Goal: Information Seeking & Learning: Check status

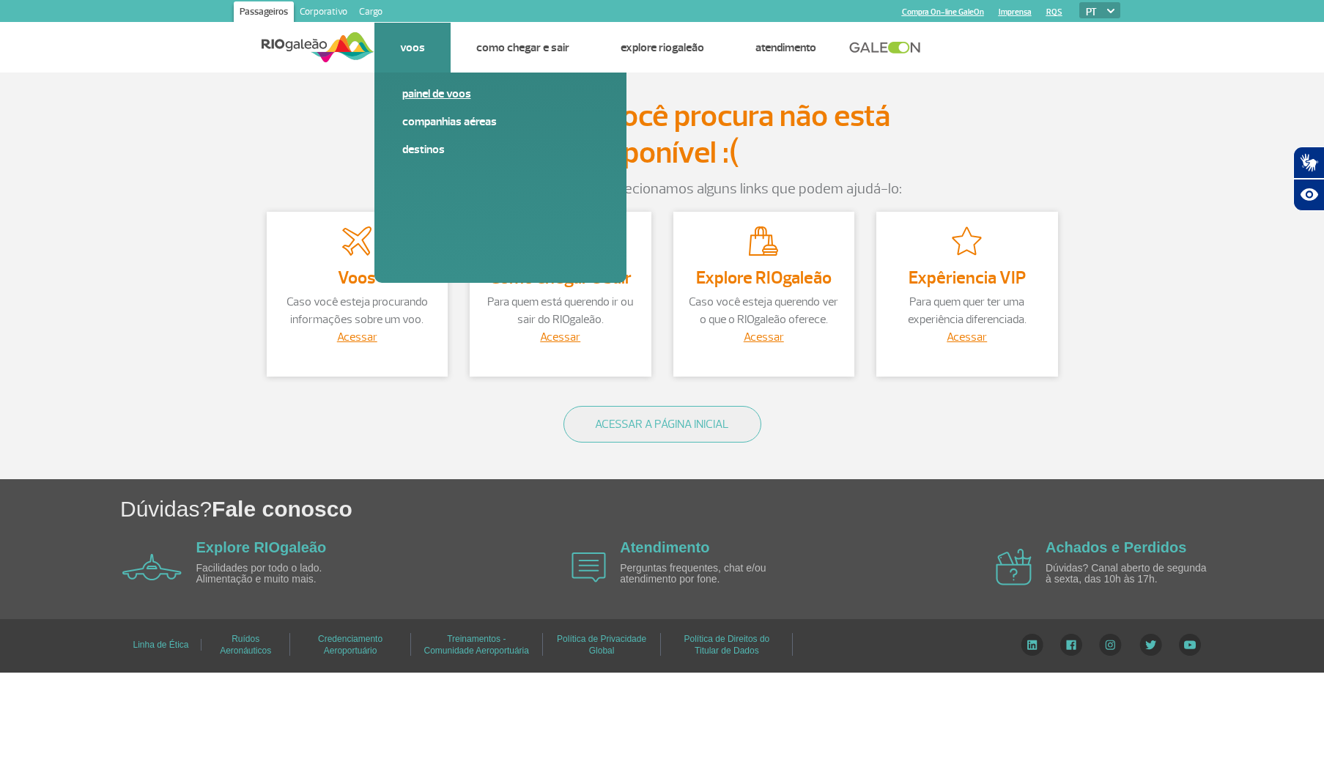
click at [424, 102] on link "Painel de voos" at bounding box center [500, 94] width 196 height 16
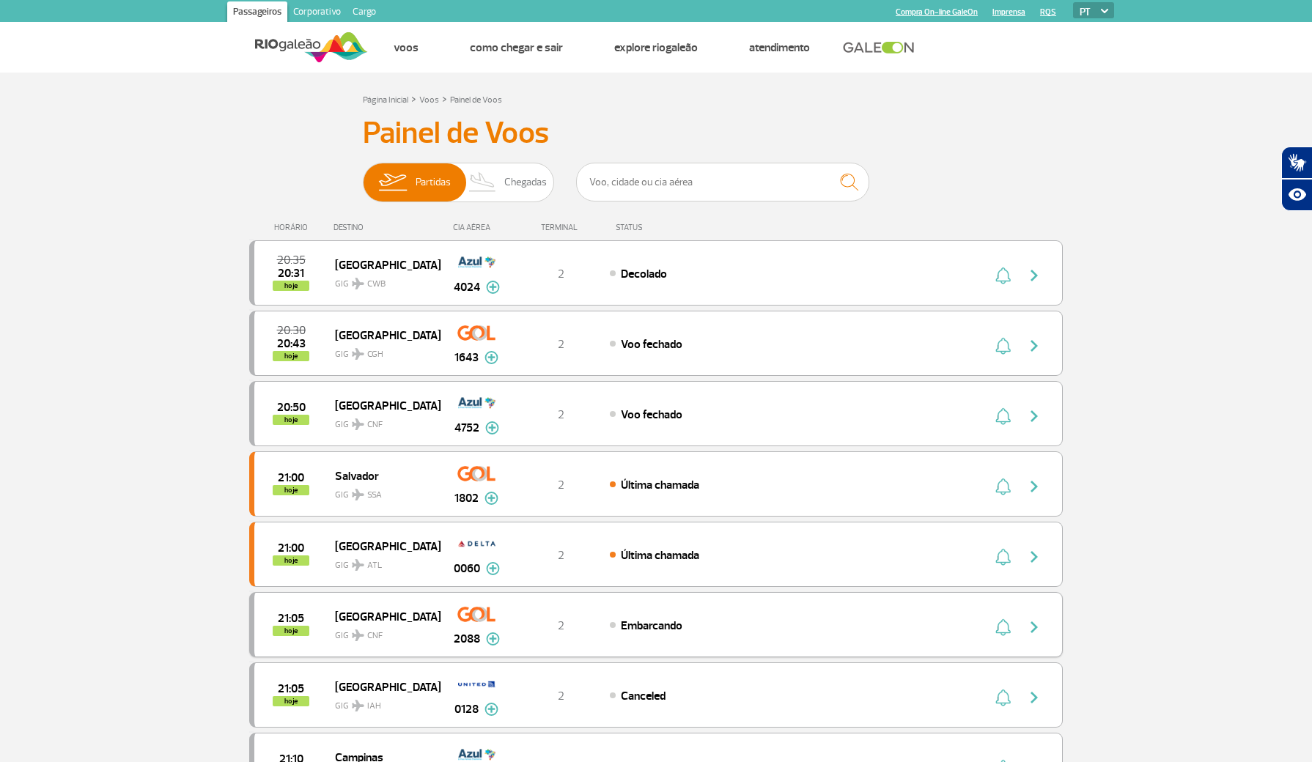
click at [374, 643] on span "GIG CNF" at bounding box center [382, 631] width 94 height 21
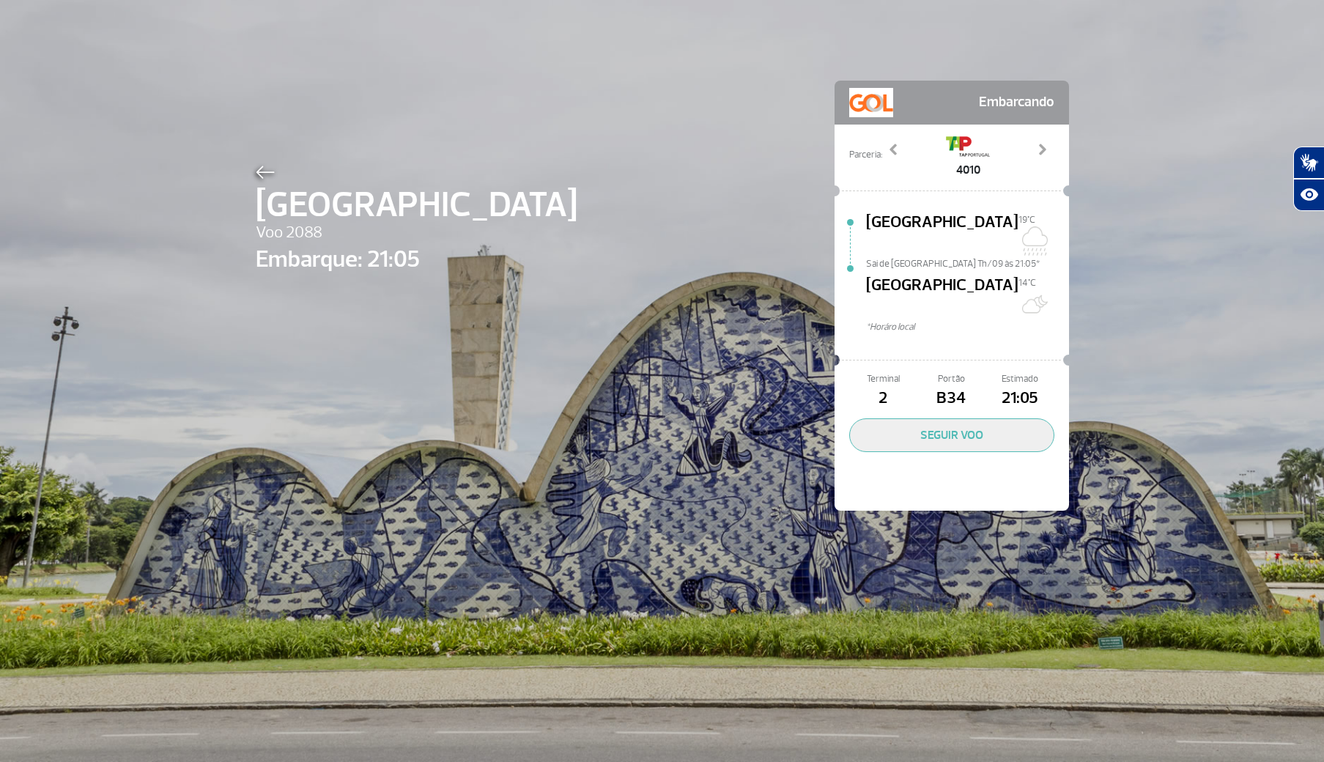
click at [258, 172] on img at bounding box center [265, 172] width 19 height 13
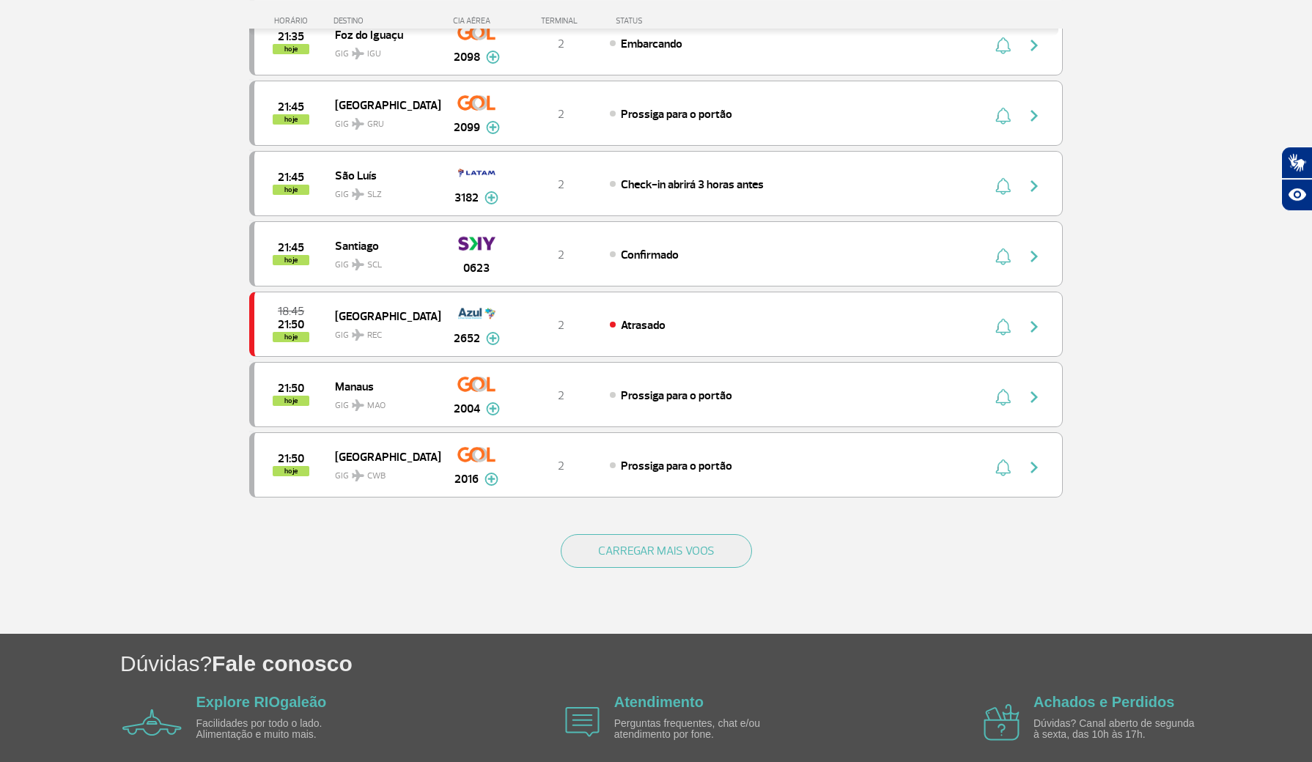
scroll to position [1161, 0]
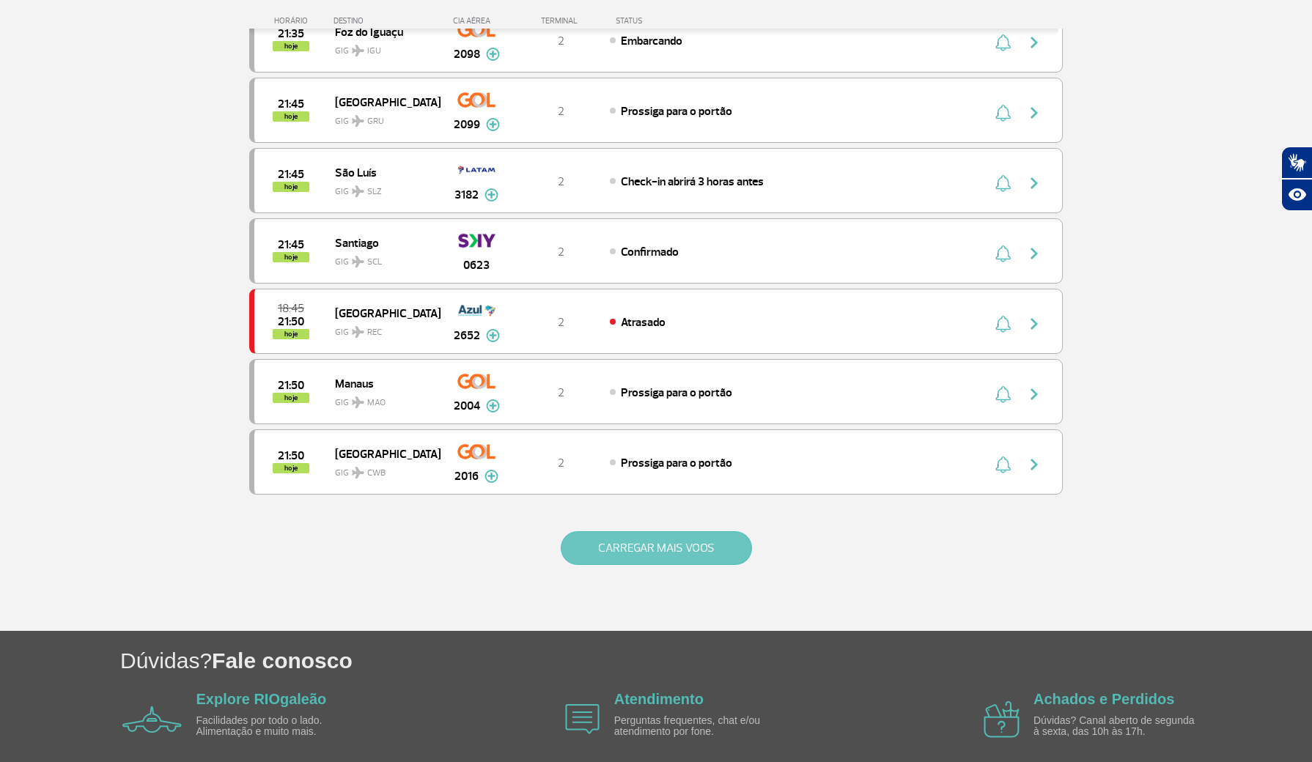
click at [708, 565] on button "CARREGAR MAIS VOOS" at bounding box center [656, 548] width 191 height 34
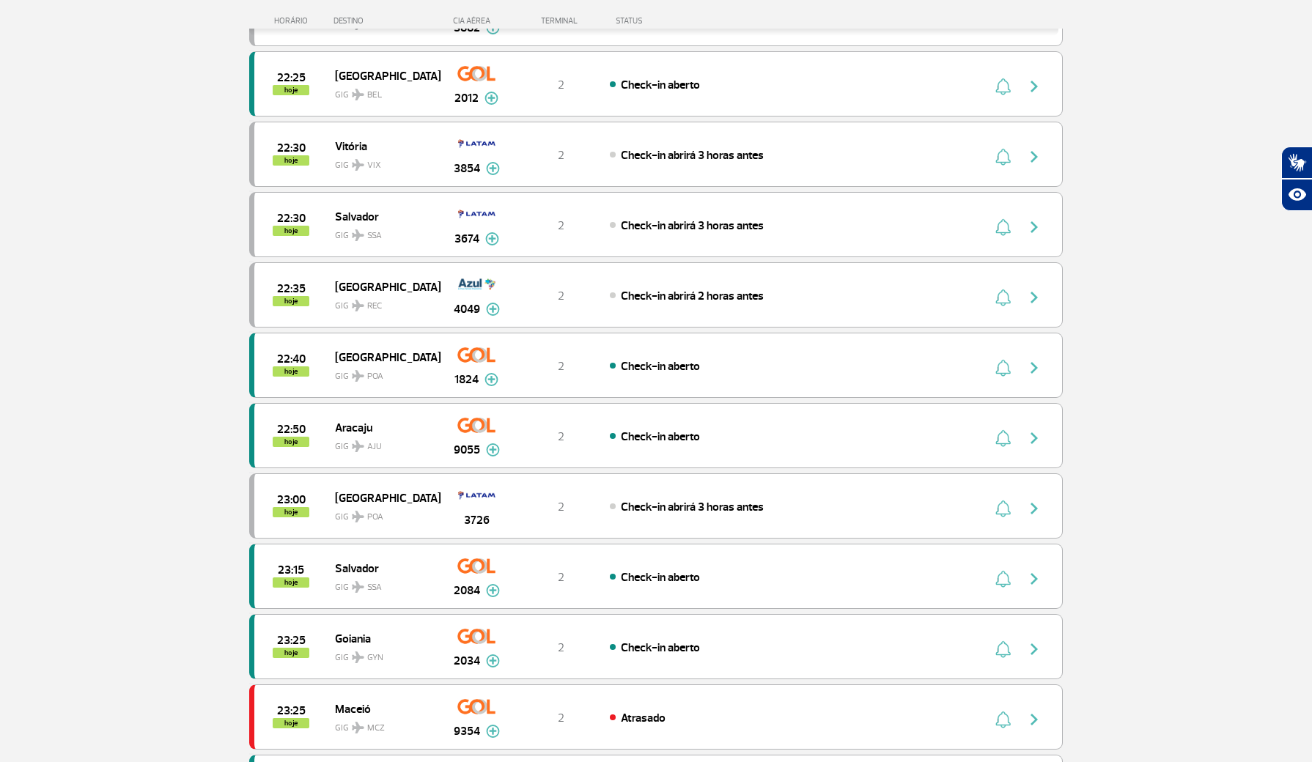
scroll to position [2612, 0]
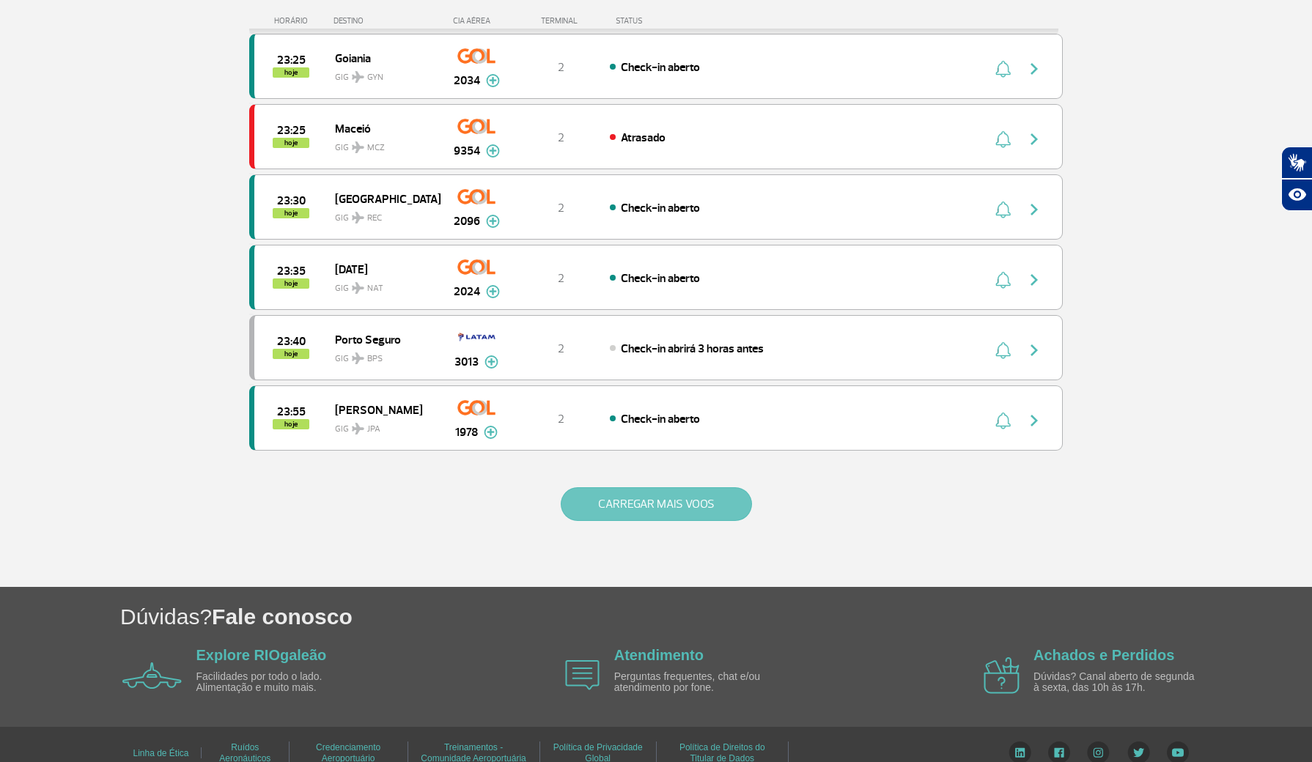
click at [630, 521] on button "CARREGAR MAIS VOOS" at bounding box center [656, 504] width 191 height 34
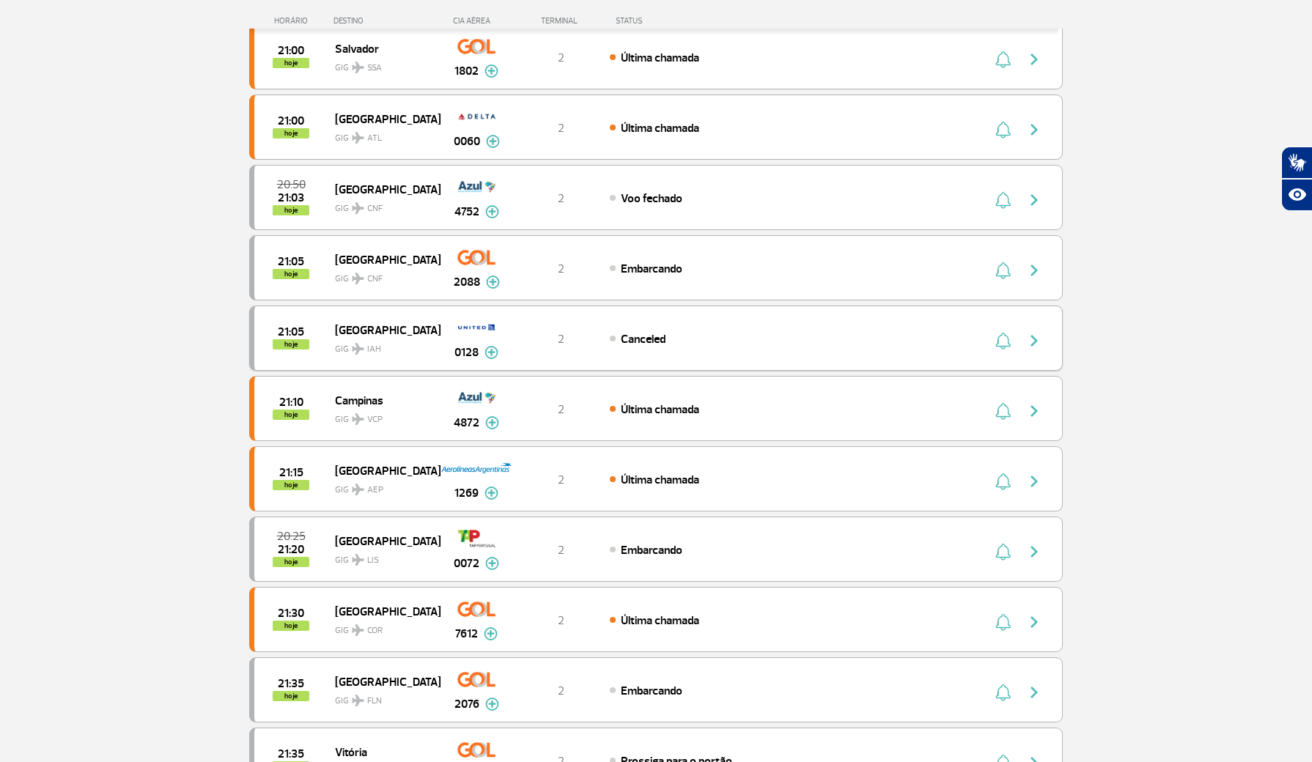
scroll to position [352, 0]
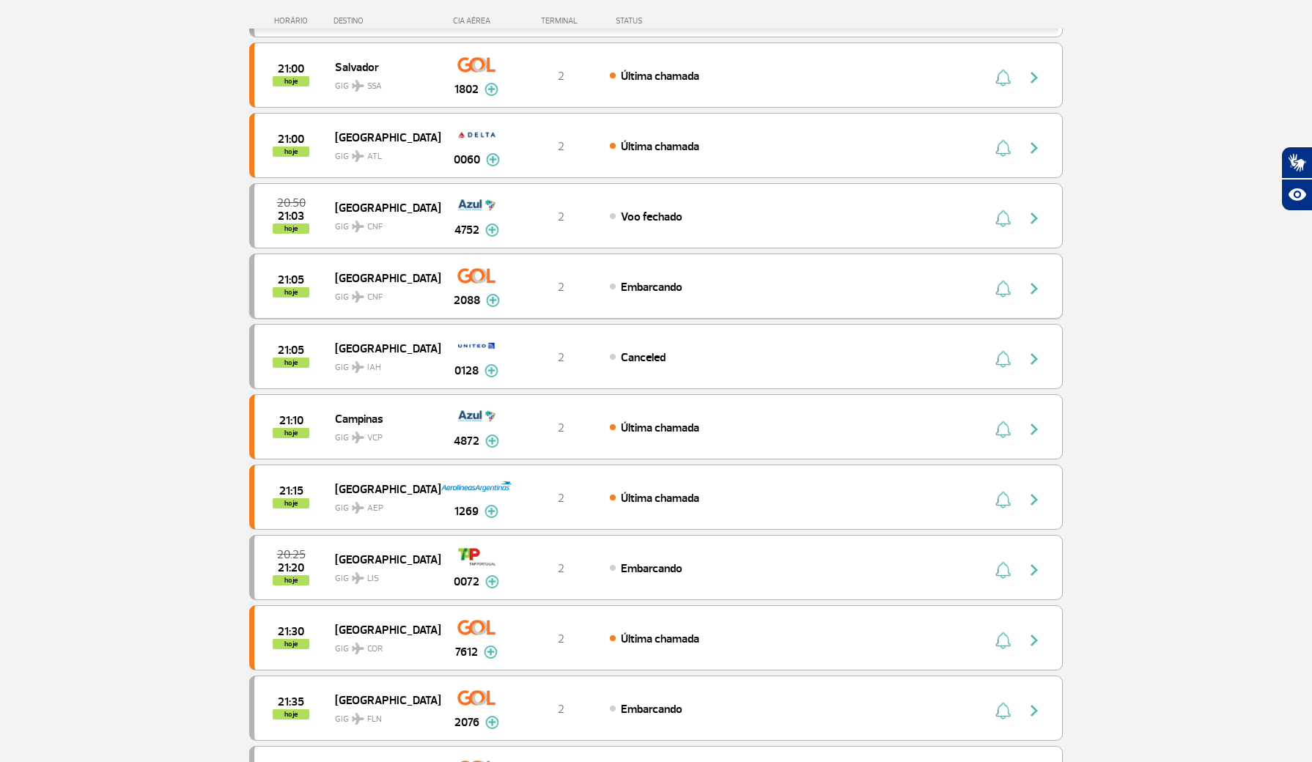
click at [372, 319] on div "21:05 hoje [GEOGRAPHIC_DATA] GIG CNF 2088 2 Embarcando Parcerias: Air France 19…" at bounding box center [655, 286] width 813 height 65
click at [780, 295] on div "Embarcando" at bounding box center [771, 286] width 323 height 16
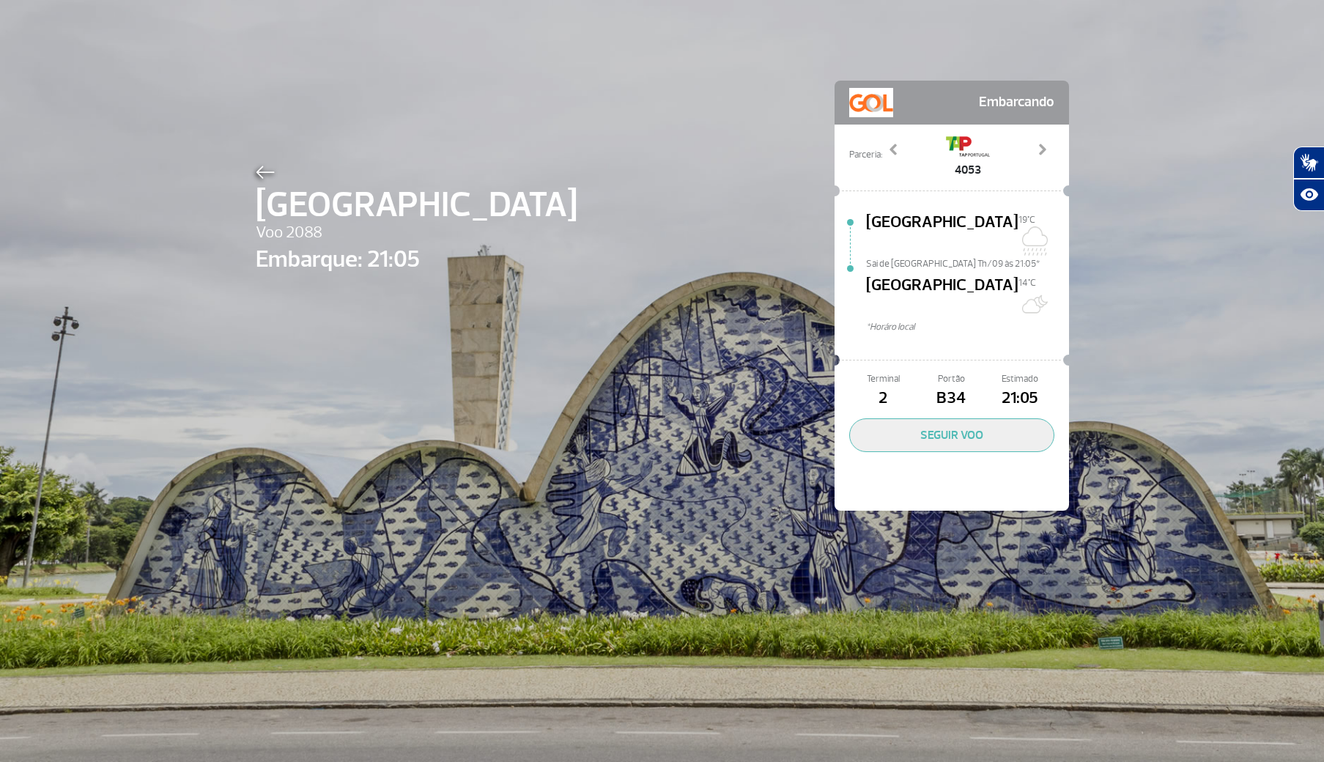
click at [256, 179] on img at bounding box center [265, 172] width 19 height 13
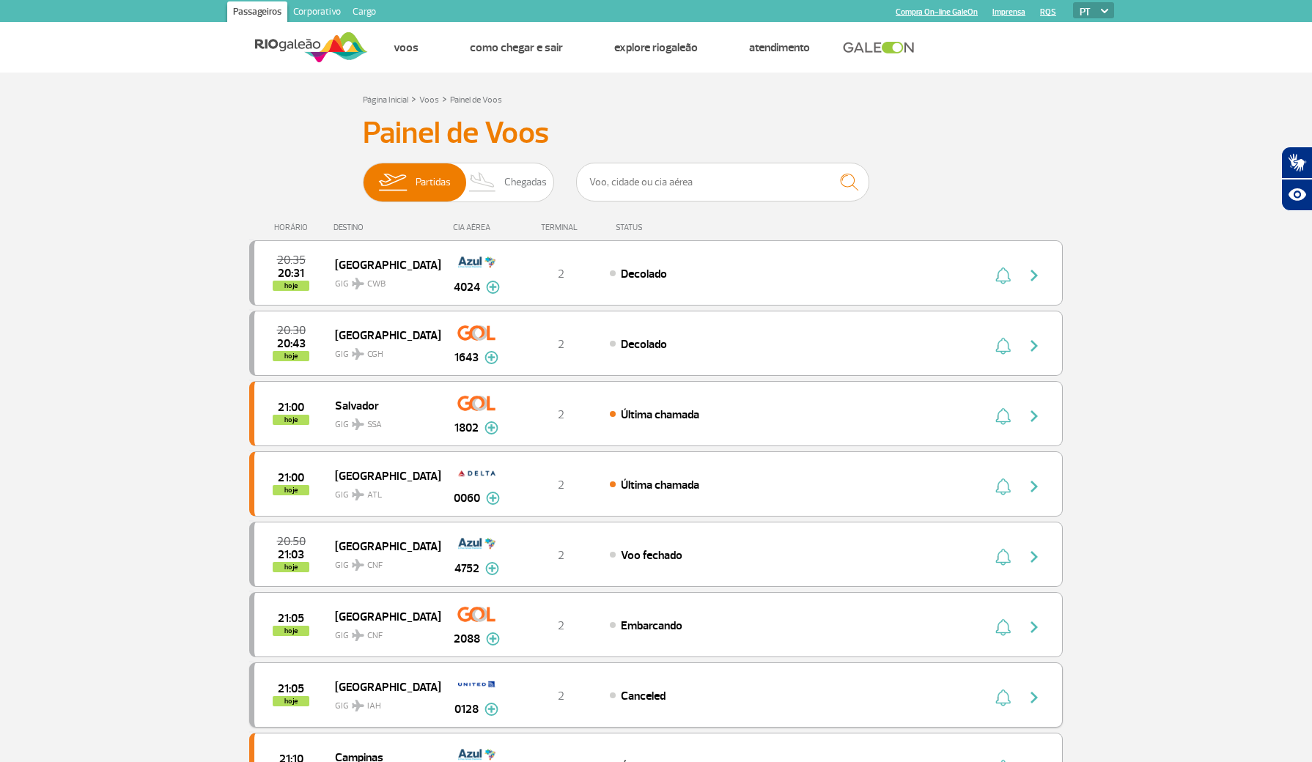
click at [396, 713] on span "GIG IAH" at bounding box center [382, 702] width 94 height 21
drag, startPoint x: 963, startPoint y: 715, endPoint x: 935, endPoint y: 688, distance: 38.9
click at [964, 724] on div "21:05 hoje [GEOGRAPHIC_DATA] 0128 2 Canceled Parcerias: ANA-All Nippon Airways …" at bounding box center [655, 694] width 813 height 65
click at [650, 728] on div "21:05 hoje [GEOGRAPHIC_DATA] 0128 2 Canceled Parcerias: ANA-All Nippon Airways …" at bounding box center [655, 694] width 813 height 65
click at [665, 704] on span "Canceled" at bounding box center [643, 696] width 45 height 15
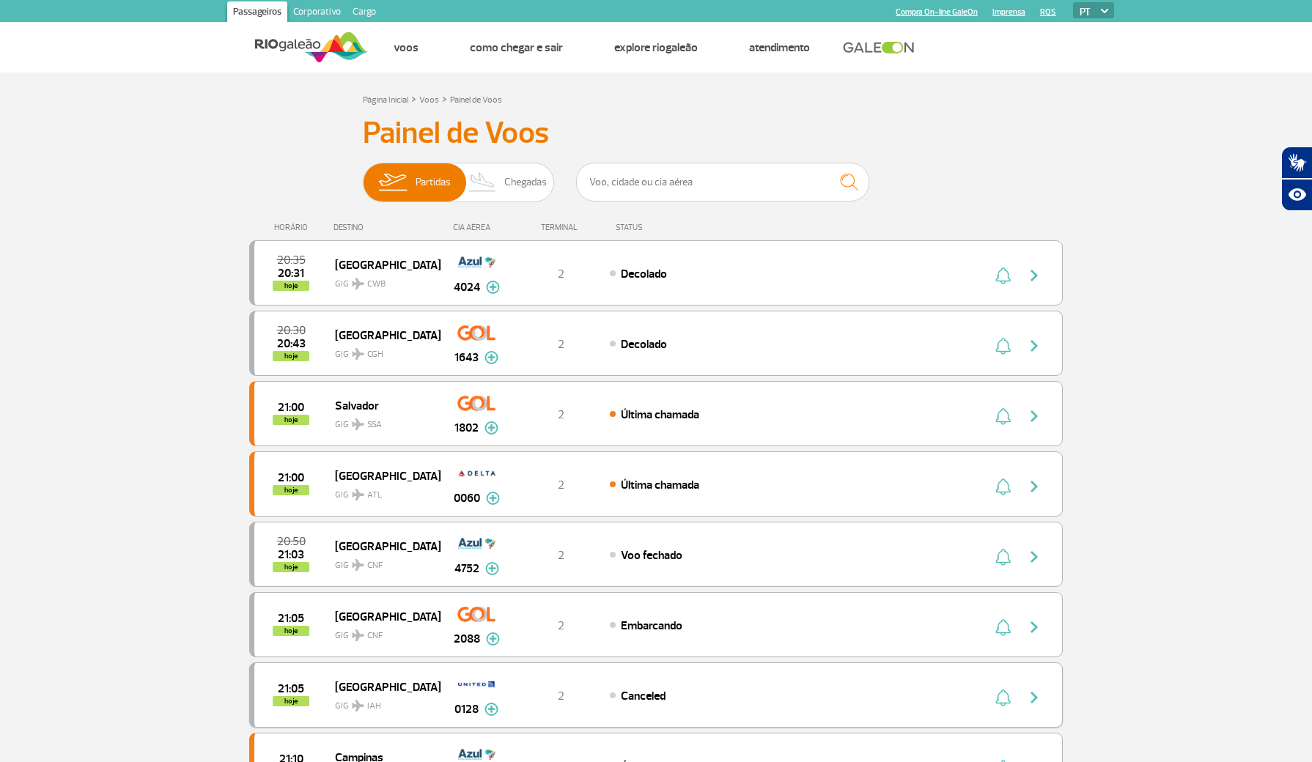
click at [424, 713] on span "GIG IAH" at bounding box center [382, 702] width 94 height 21
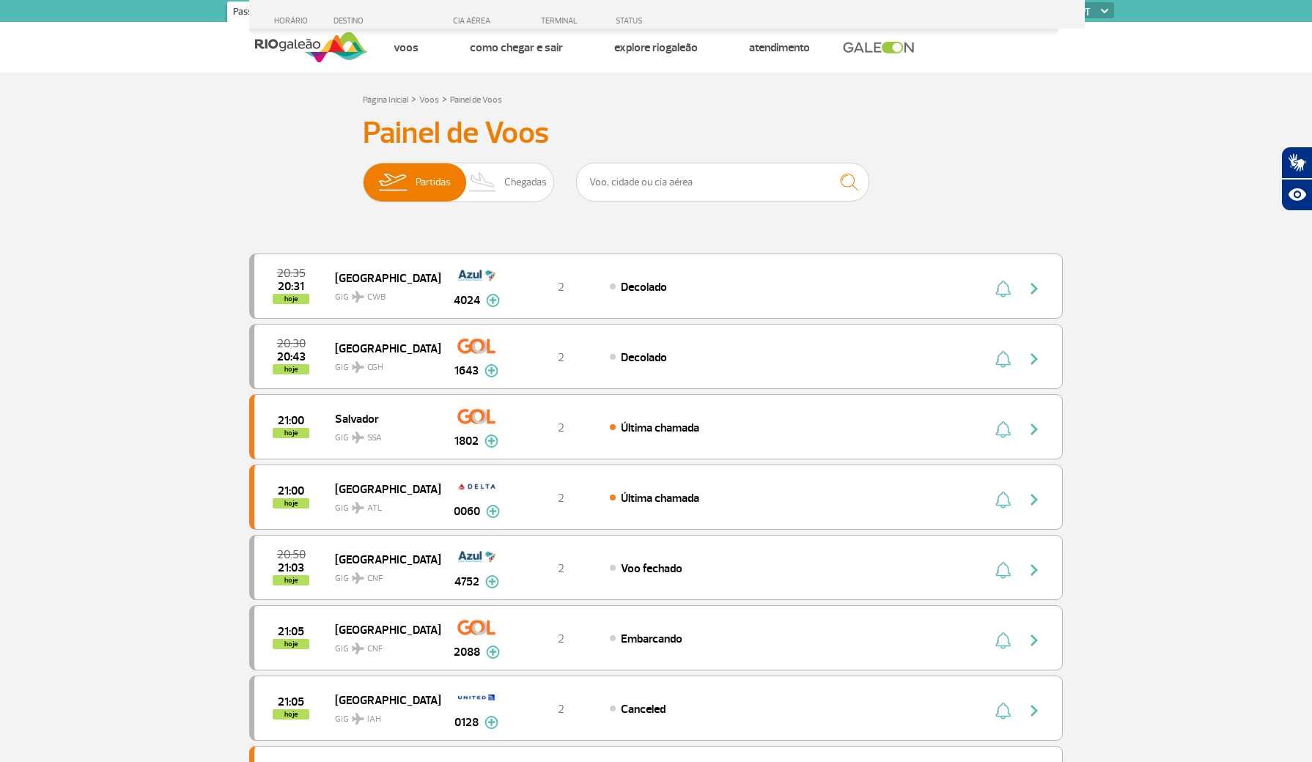
scroll to position [387, 0]
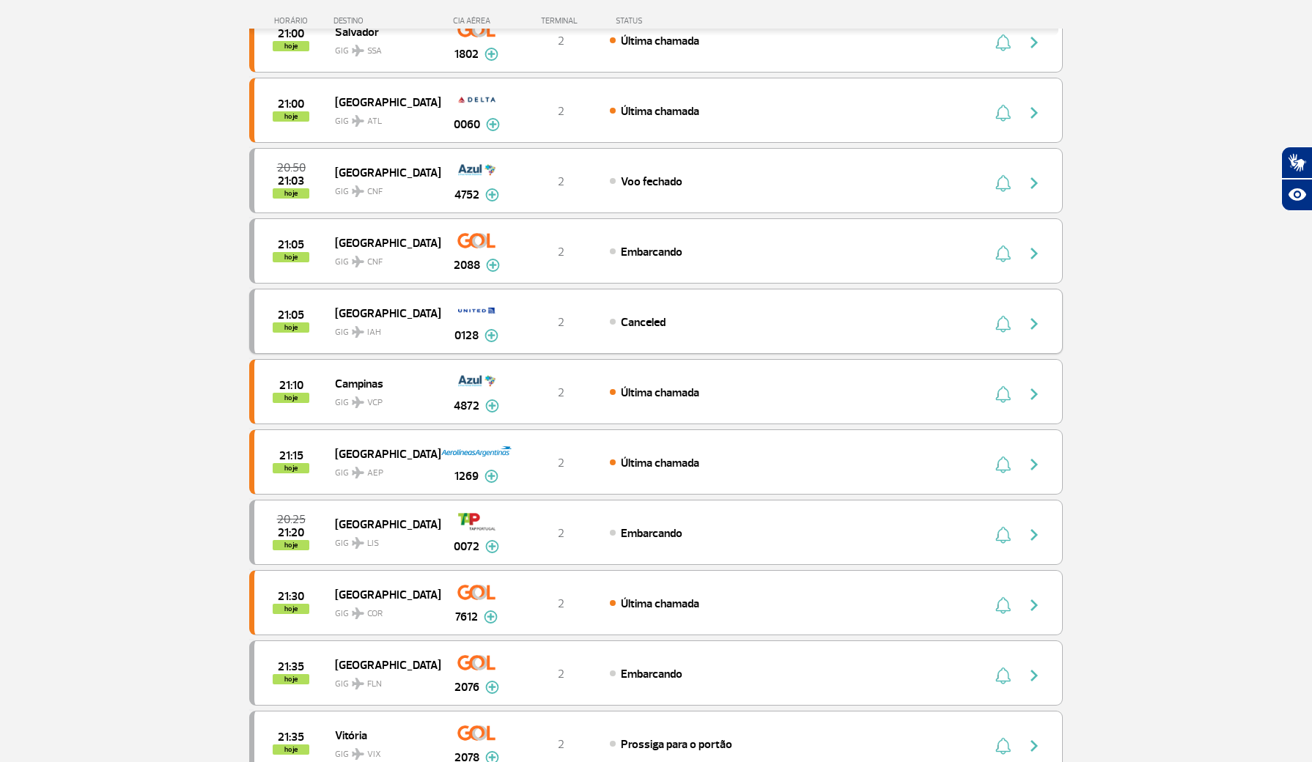
drag, startPoint x: 796, startPoint y: 345, endPoint x: 805, endPoint y: 344, distance: 8.9
click at [804, 344] on div "21:05 hoje [GEOGRAPHIC_DATA] 0128 2 Canceled Parcerias: ANA-All Nippon Airways …" at bounding box center [655, 321] width 813 height 65
click at [805, 344] on div "21:05 hoje [GEOGRAPHIC_DATA] 0128 2 Canceled Parcerias: ANA-All Nippon Airways …" at bounding box center [655, 321] width 813 height 65
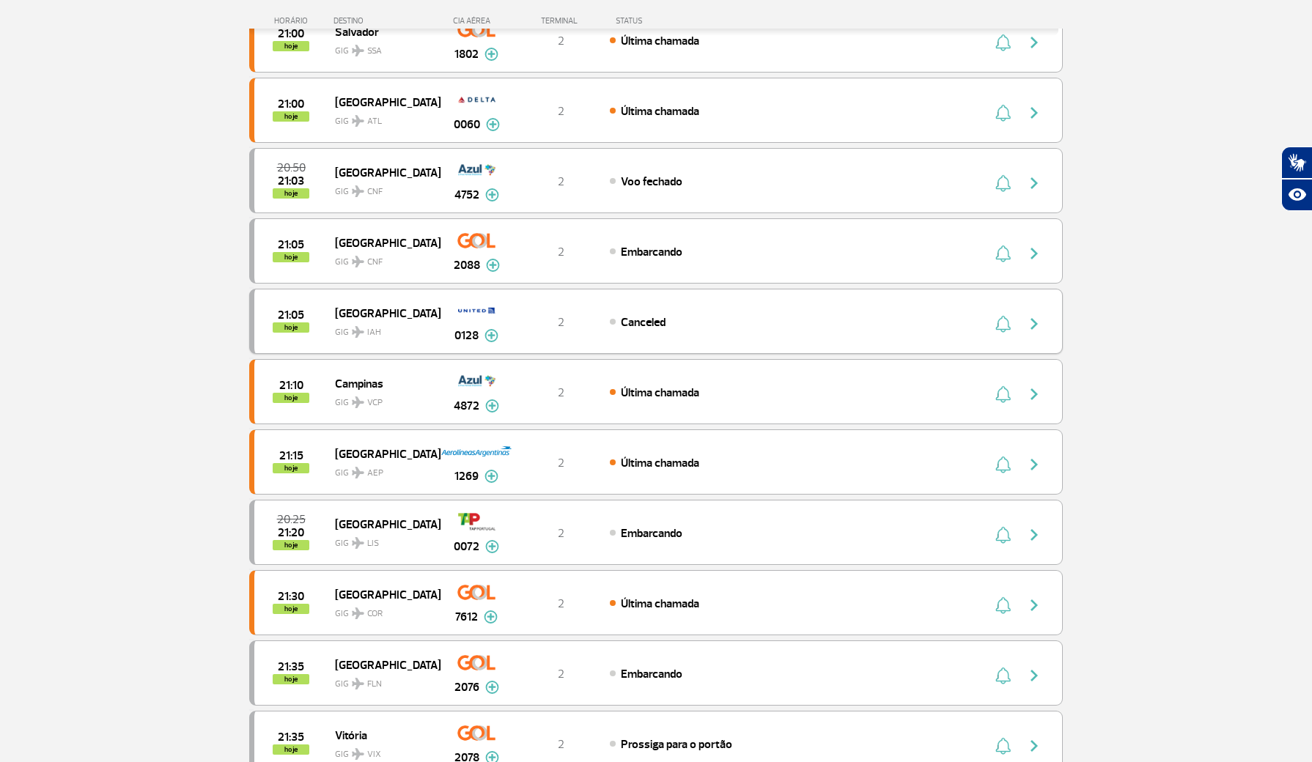
click at [805, 344] on div "21:05 hoje [GEOGRAPHIC_DATA] 0128 2 Canceled Parcerias: ANA-All Nippon Airways …" at bounding box center [655, 321] width 813 height 65
drag, startPoint x: 361, startPoint y: 336, endPoint x: 174, endPoint y: 244, distance: 208.4
click at [237, 280] on section "Página Inicial > Voos > Painel de Voos Painel de Voos Partidas Chegadas 20:35 2…" at bounding box center [656, 545] width 1312 height 1719
